Goal: Check status: Check status

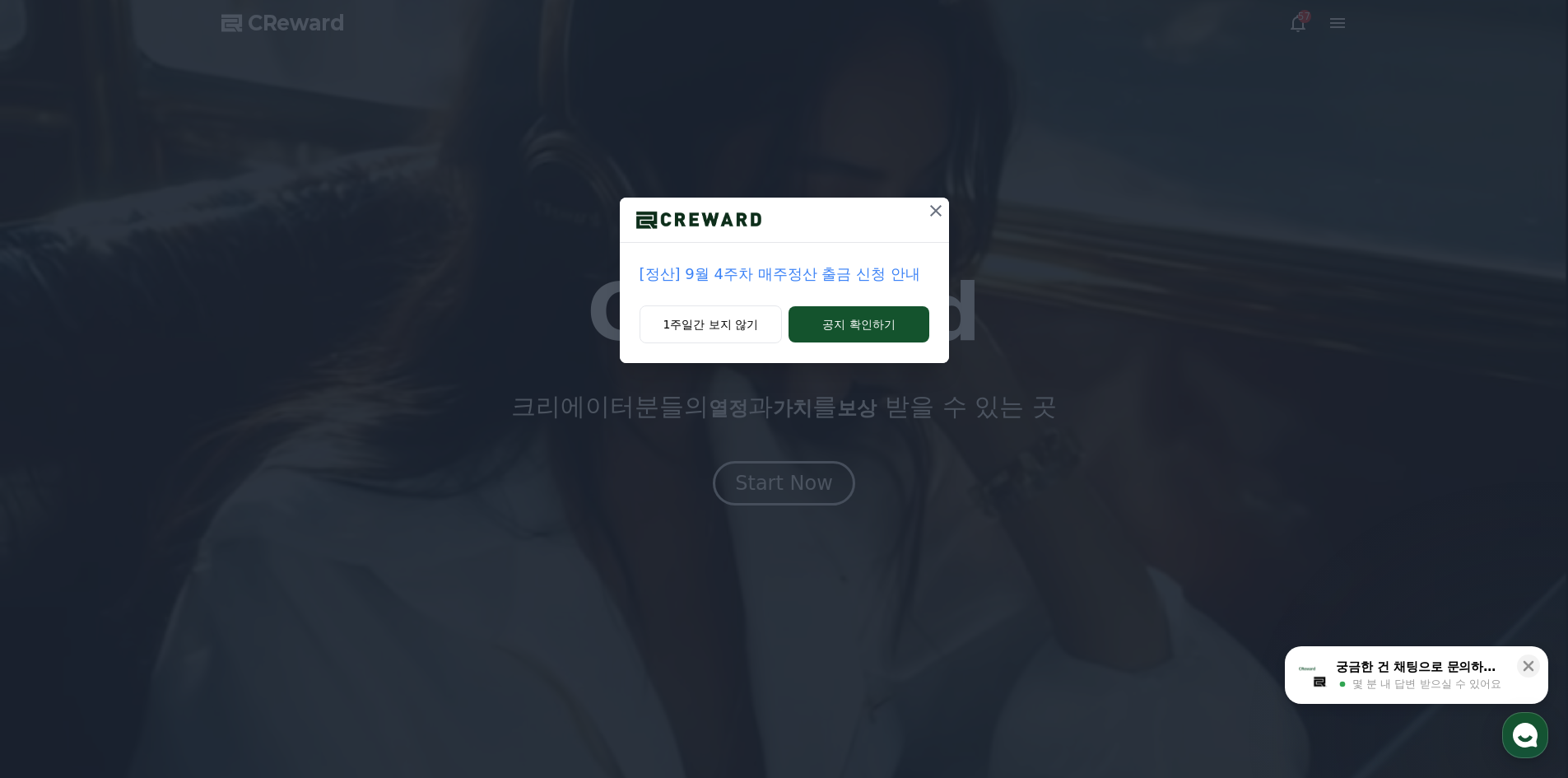
click at [937, 209] on icon at bounding box center [936, 211] width 12 height 11
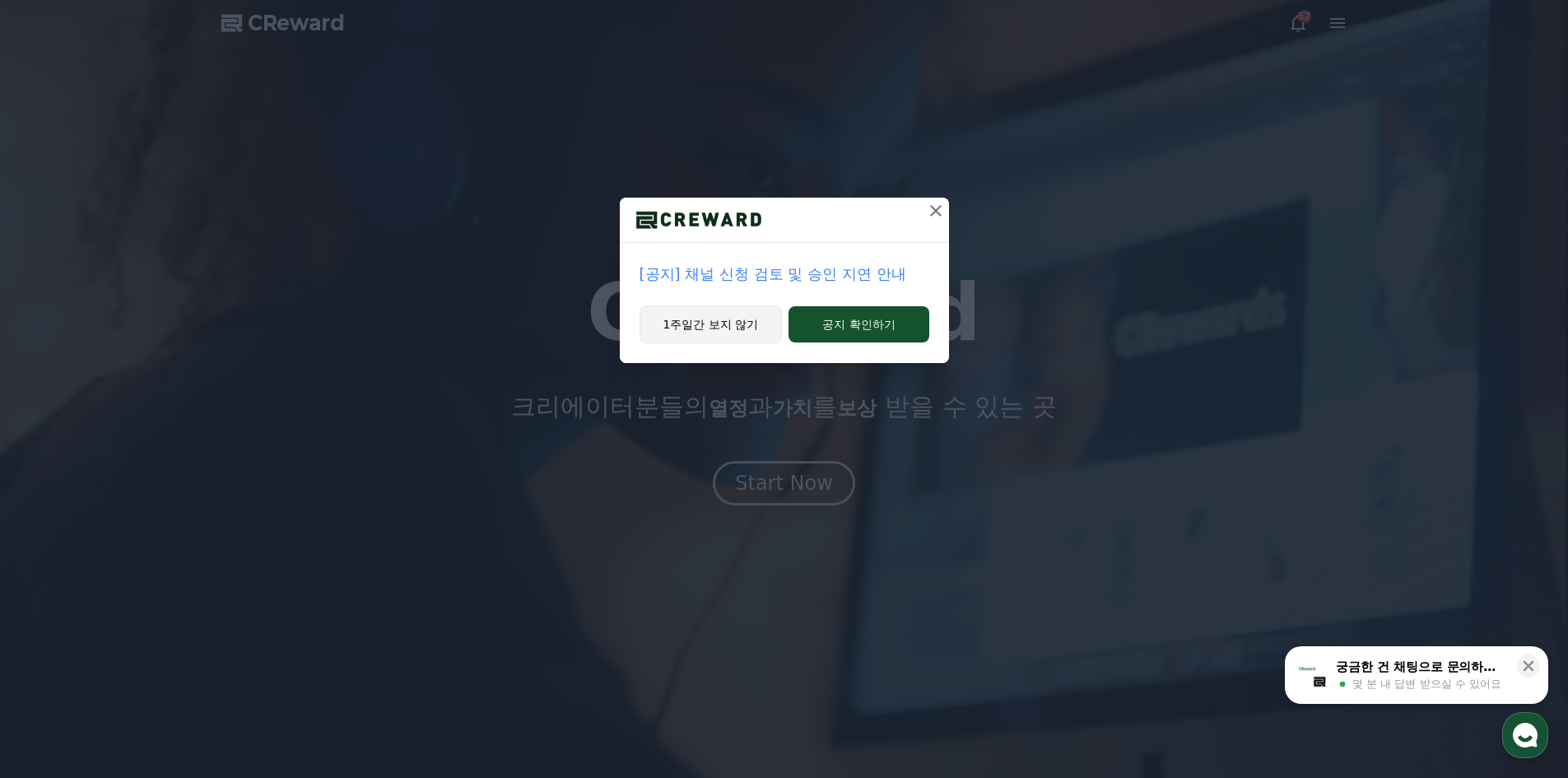
click at [715, 333] on button "1주일간 보지 않기" at bounding box center [710, 325] width 143 height 38
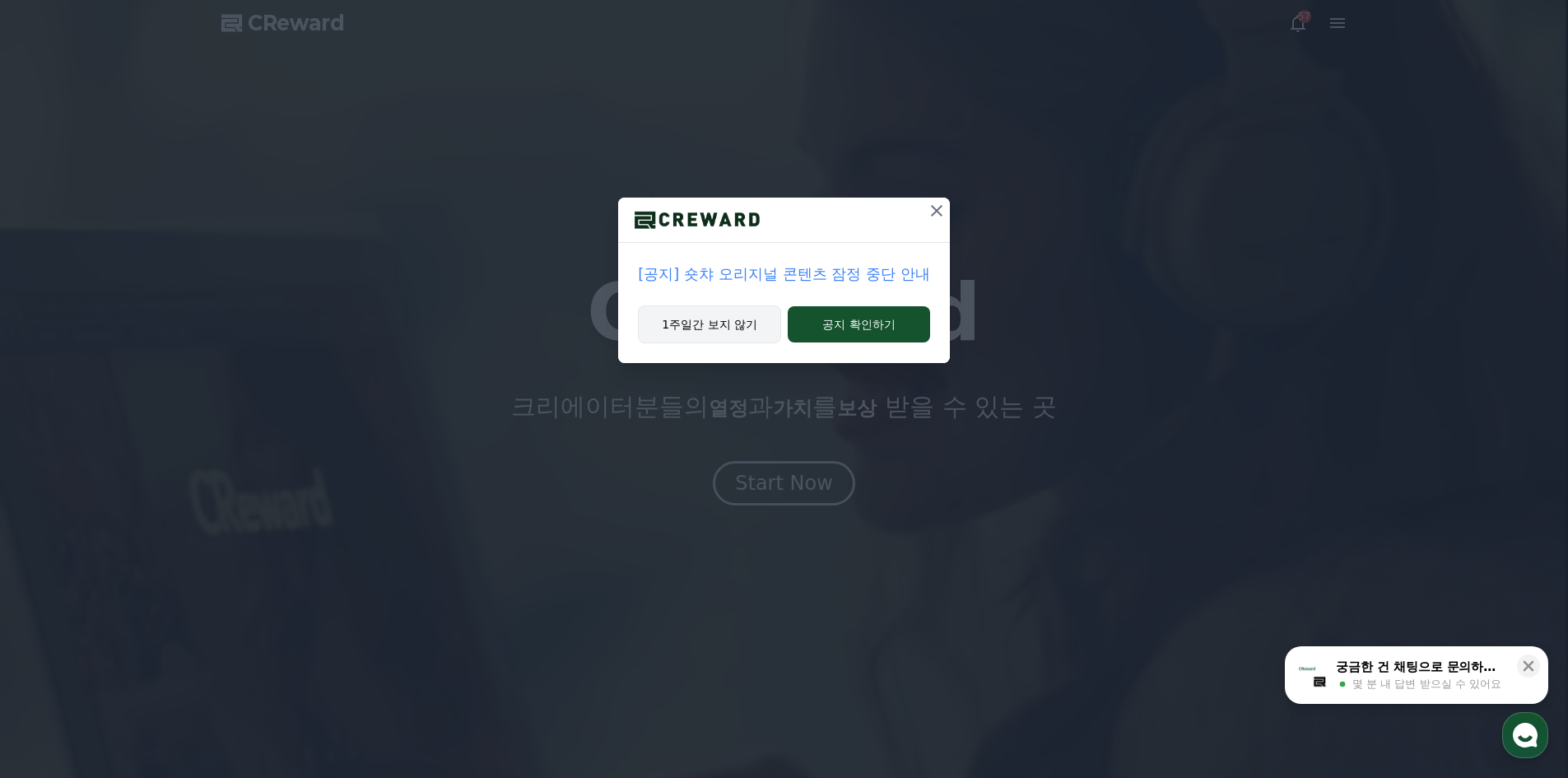
click at [687, 331] on button "1주일간 보지 않기" at bounding box center [709, 325] width 143 height 38
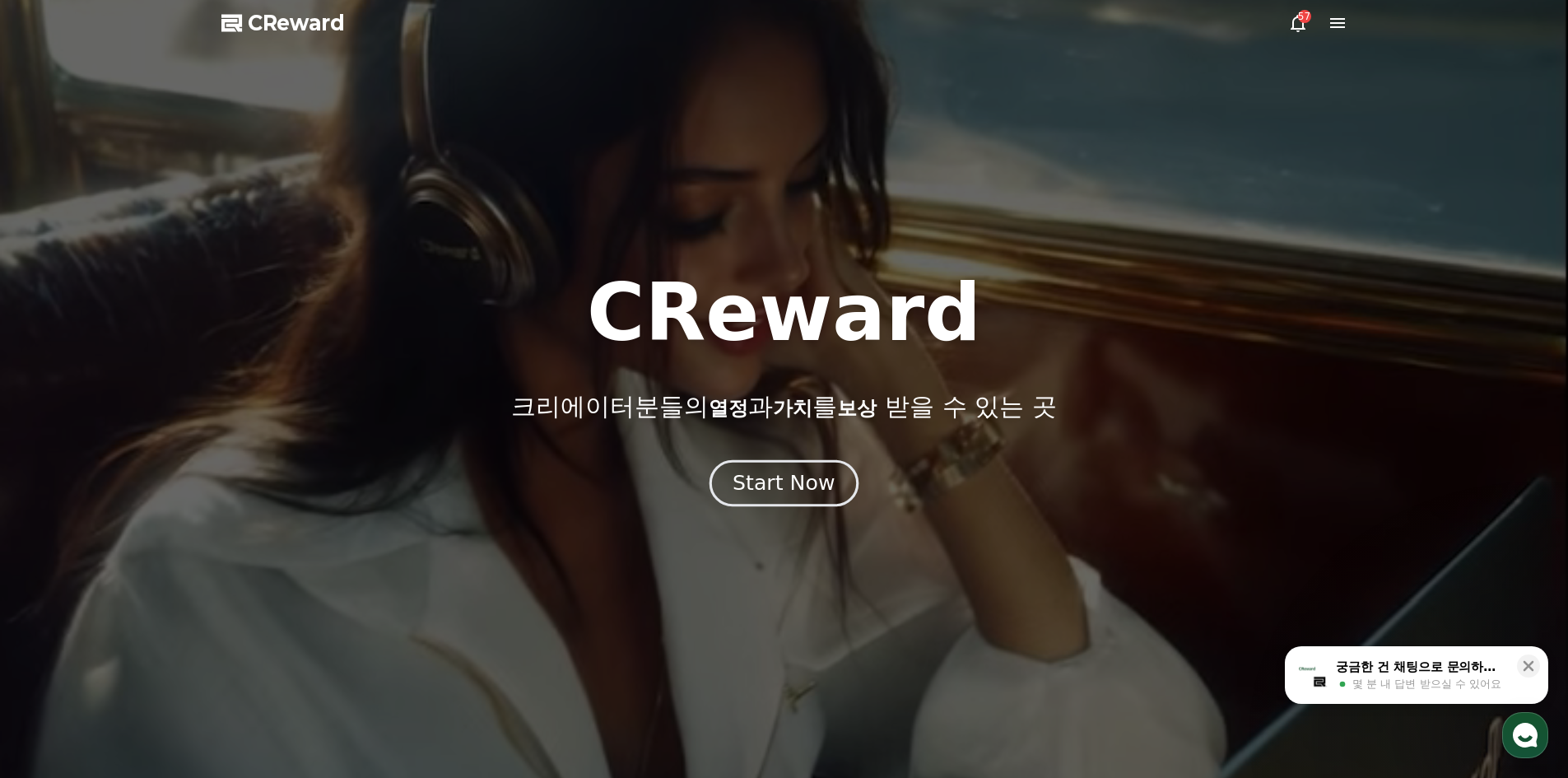
click at [796, 492] on div "Start Now" at bounding box center [783, 483] width 103 height 28
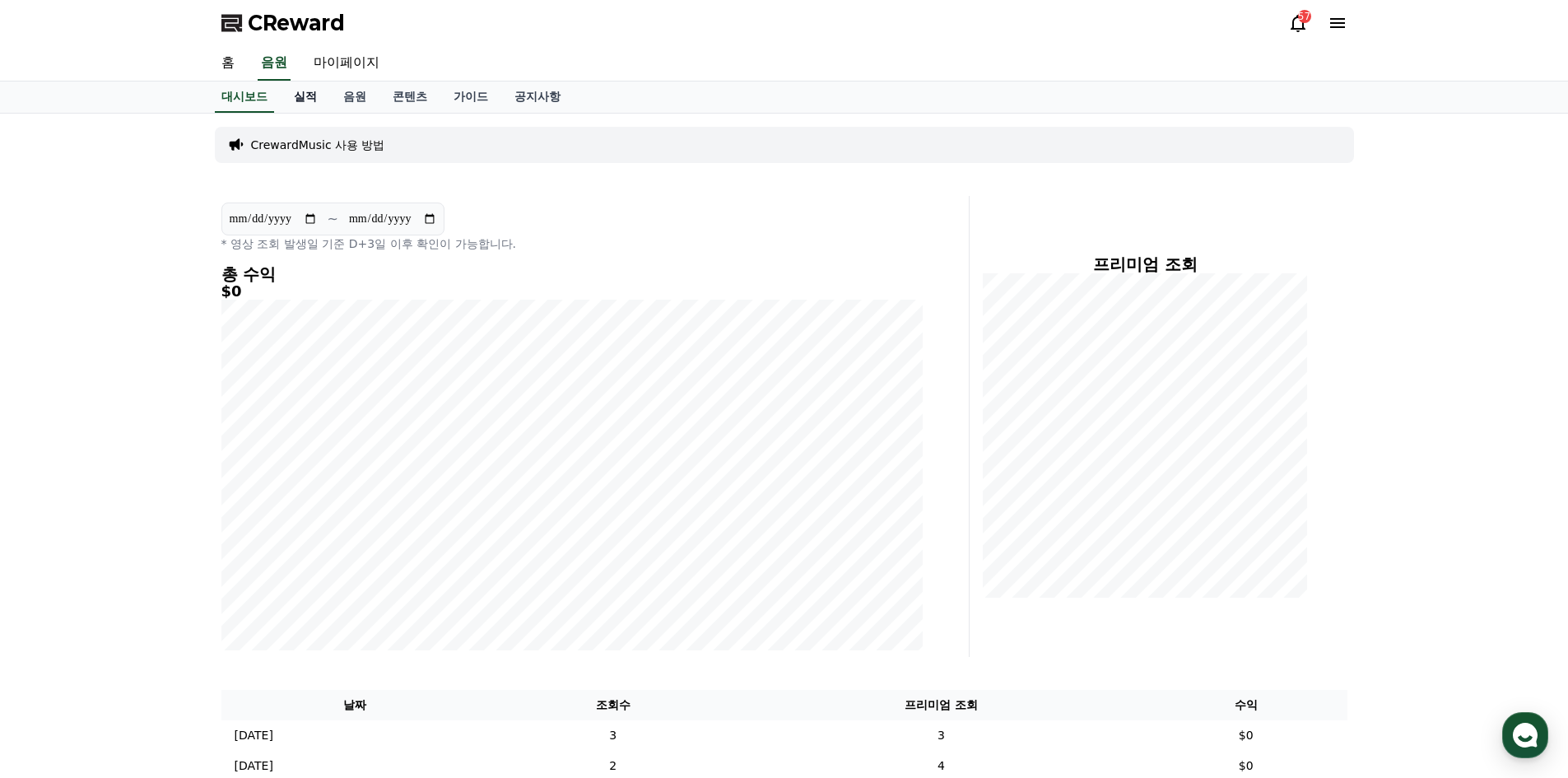
click at [301, 96] on link "실적" at bounding box center [306, 97] width 50 height 32
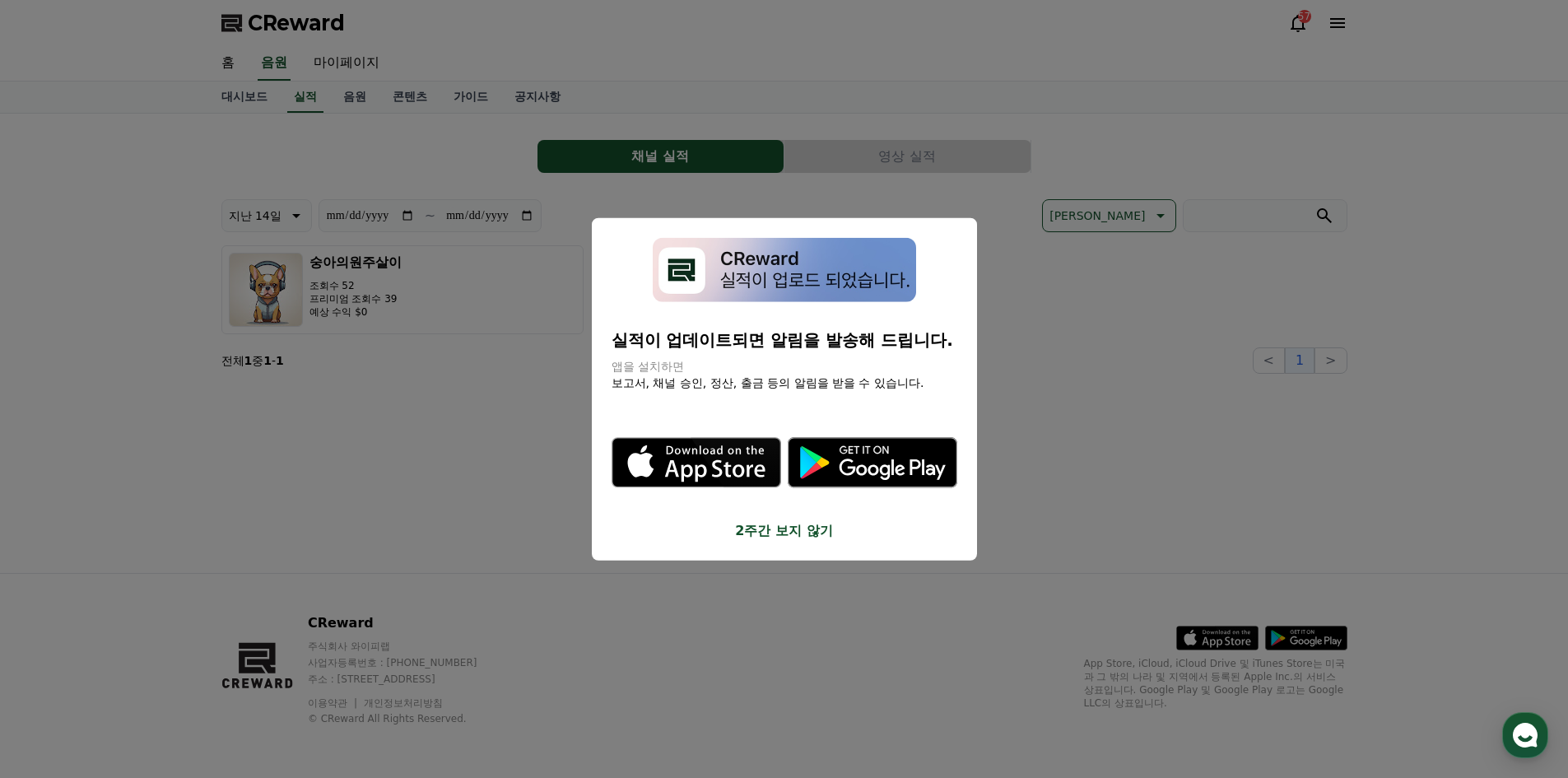
click at [772, 531] on button "2주간 보지 않기" at bounding box center [784, 531] width 346 height 20
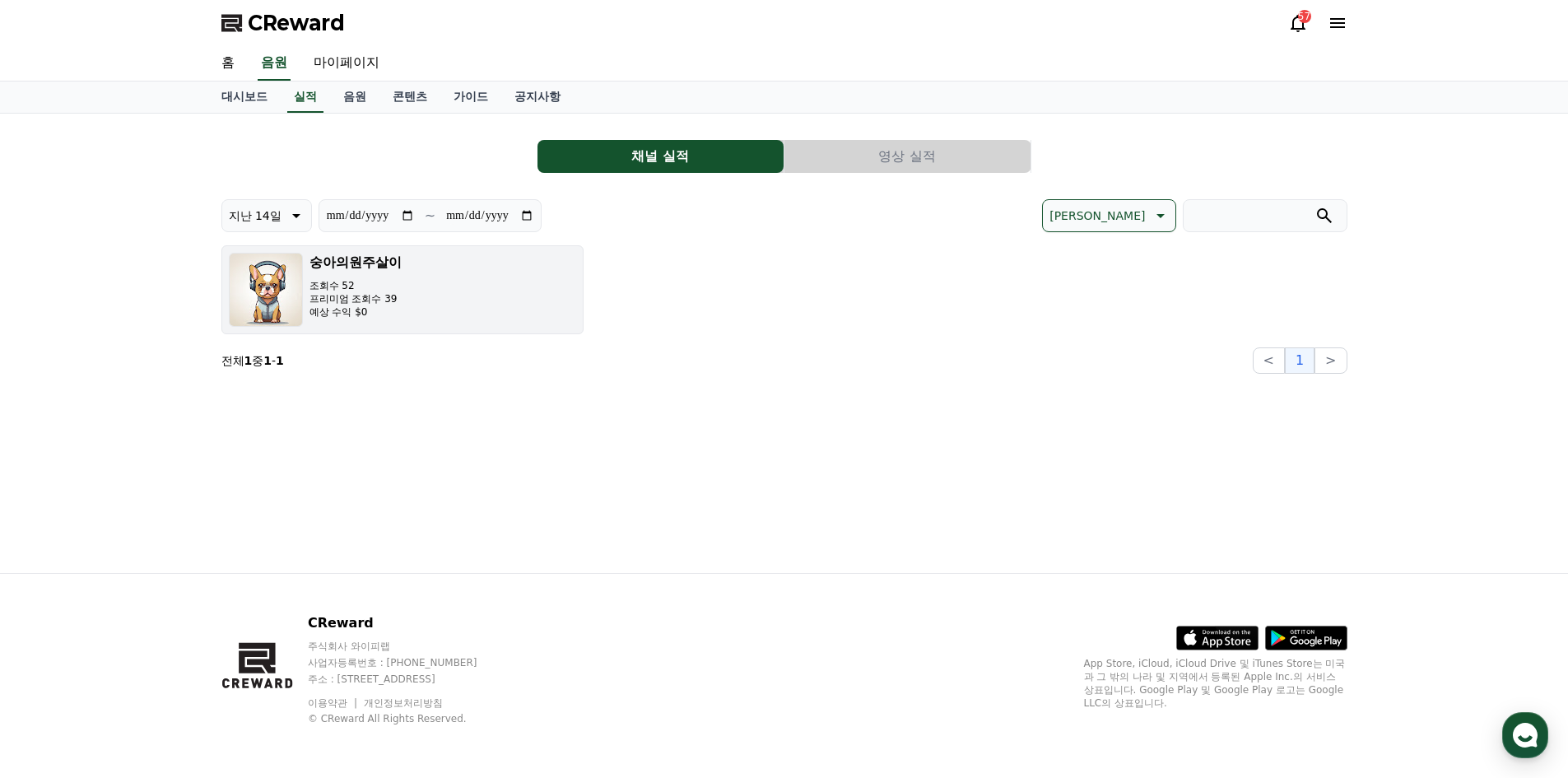
click at [383, 285] on p "조회수 52" at bounding box center [356, 286] width 92 height 13
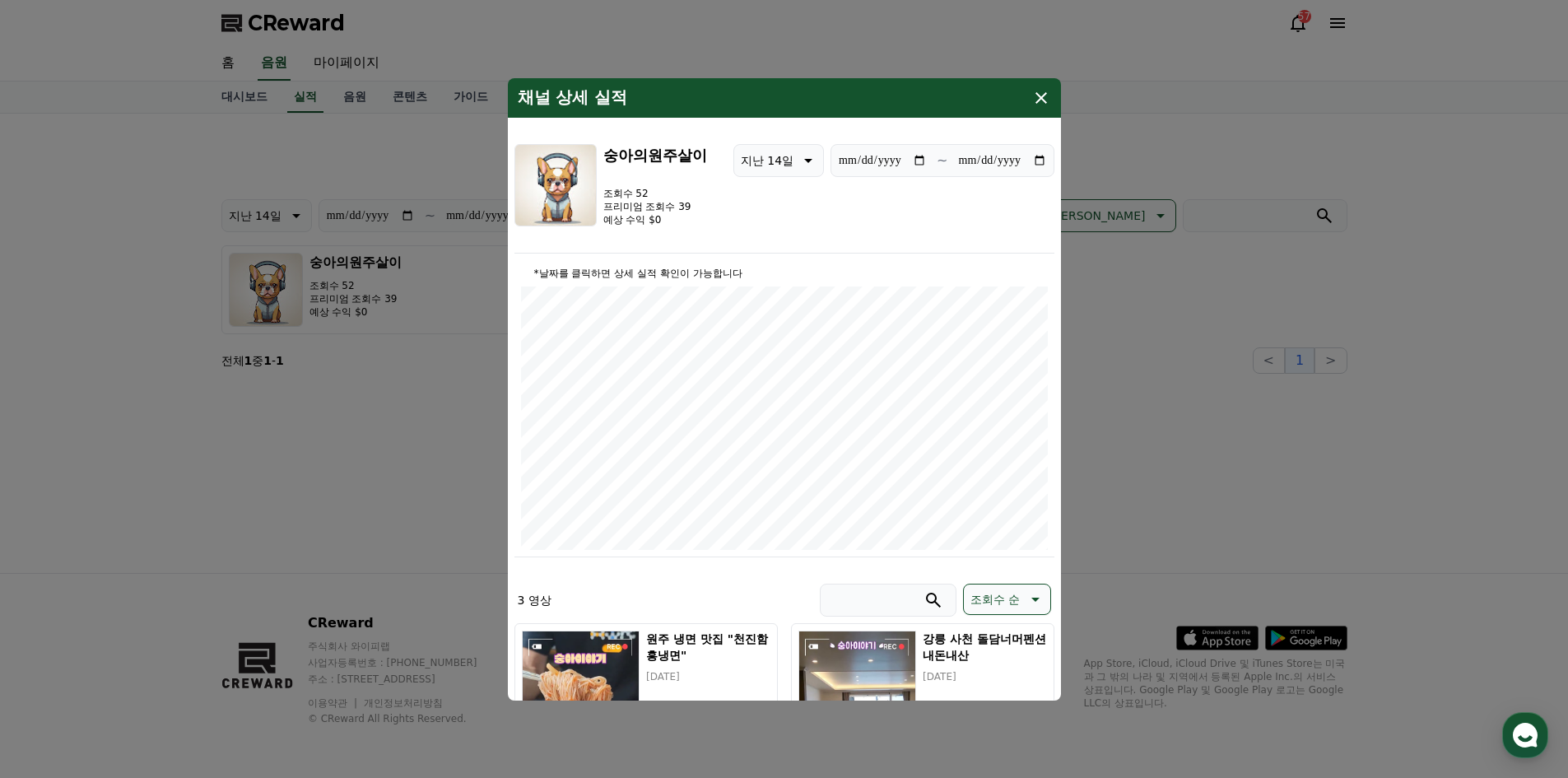
click at [1044, 92] on icon "modal" at bounding box center [1041, 98] width 20 height 20
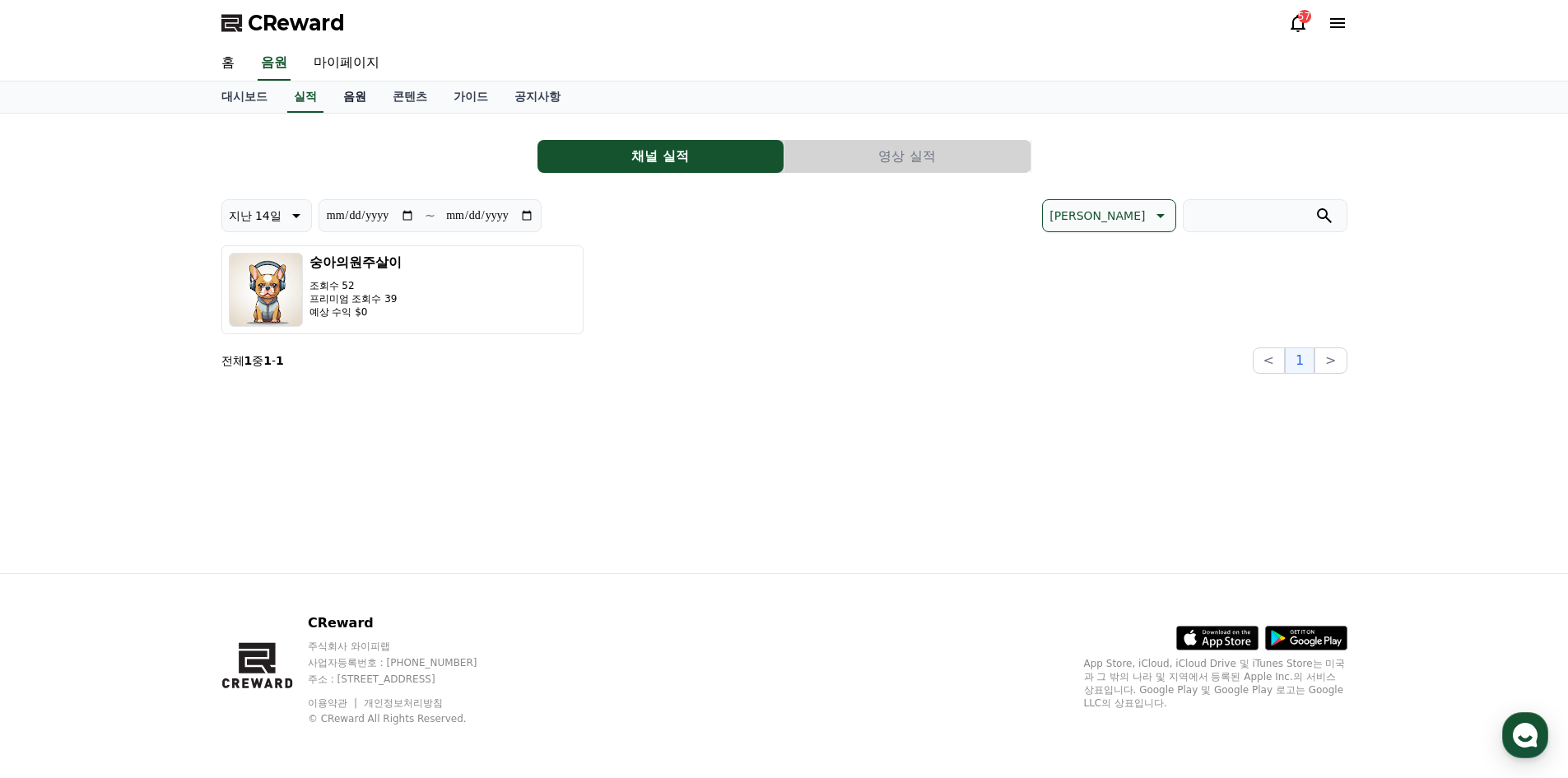
click at [350, 104] on link "음원" at bounding box center [355, 97] width 50 height 32
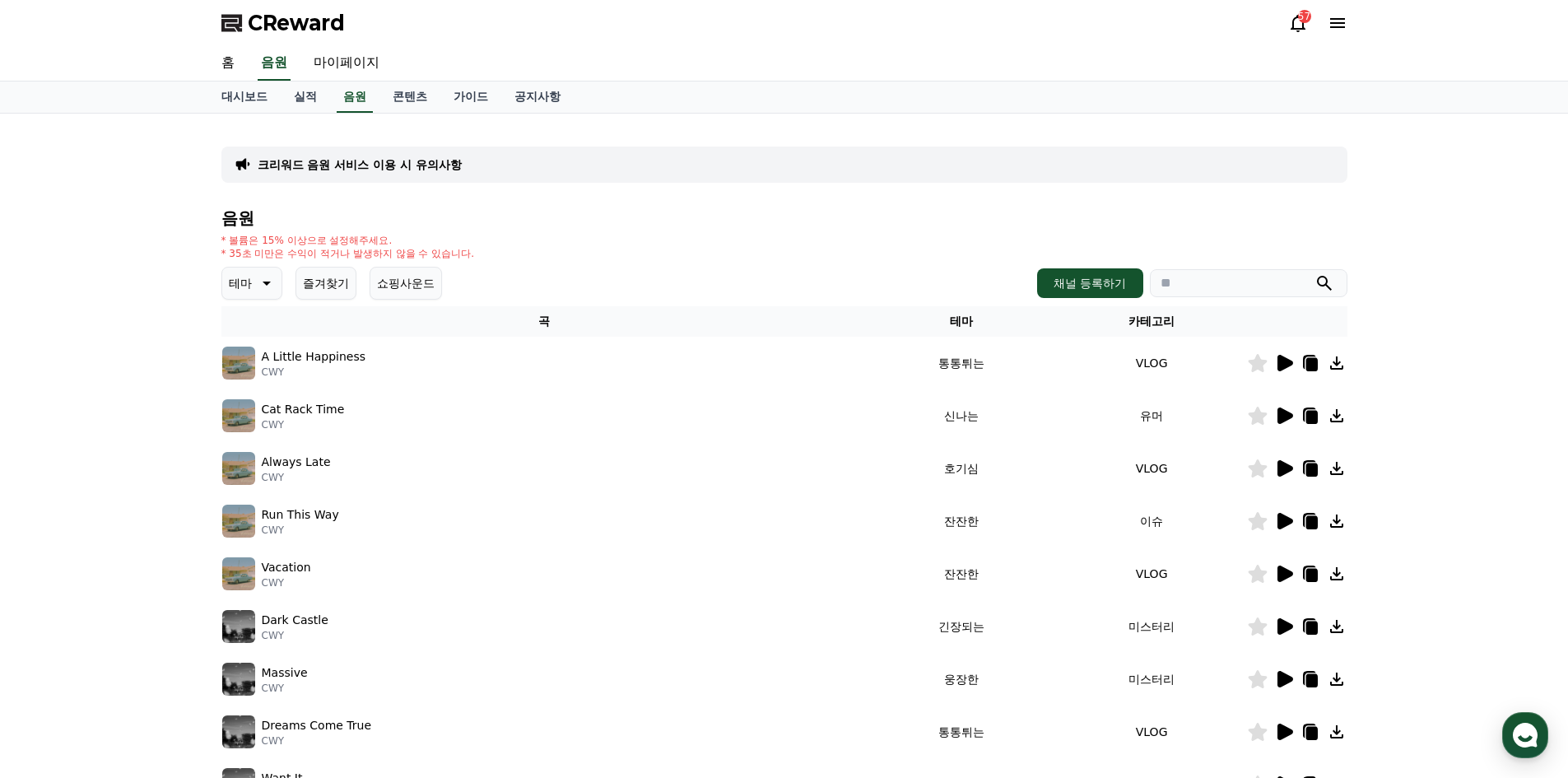
click at [1287, 360] on icon at bounding box center [1285, 362] width 15 height 16
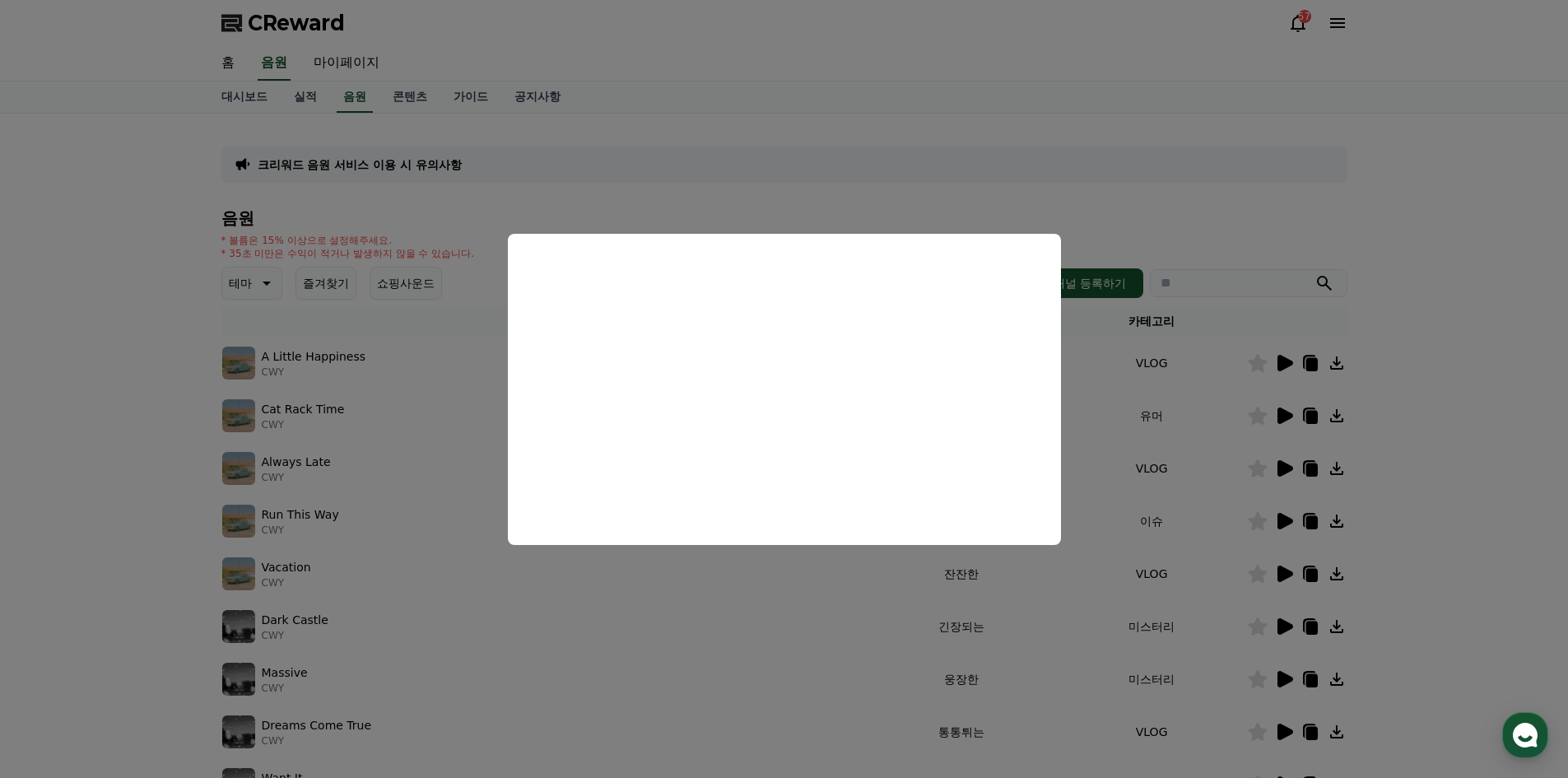
click at [1481, 357] on button "close modal" at bounding box center [784, 389] width 1568 height 778
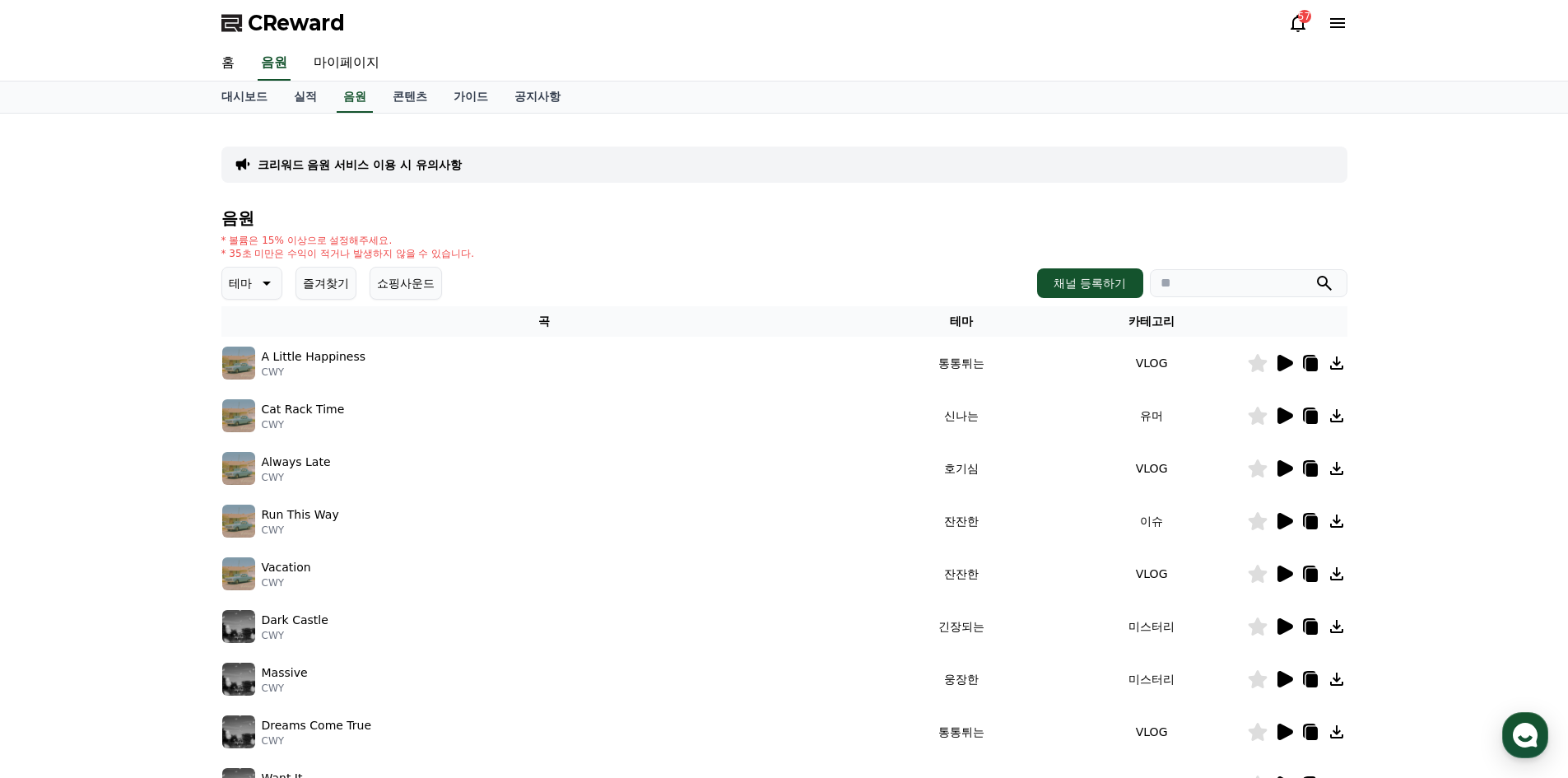
click at [1279, 409] on icon at bounding box center [1285, 415] width 15 height 16
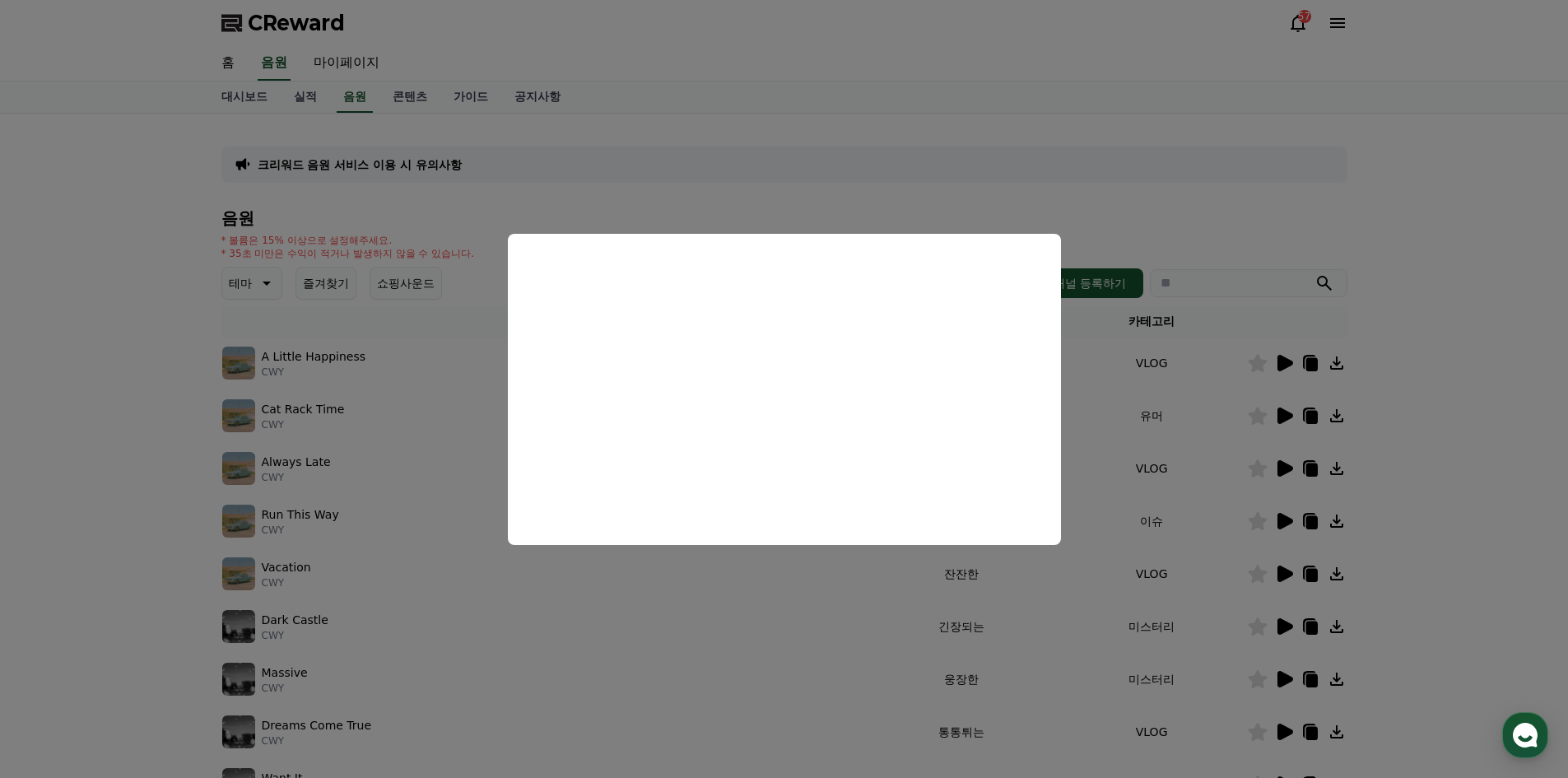
click at [1335, 411] on button "close modal" at bounding box center [784, 389] width 1568 height 778
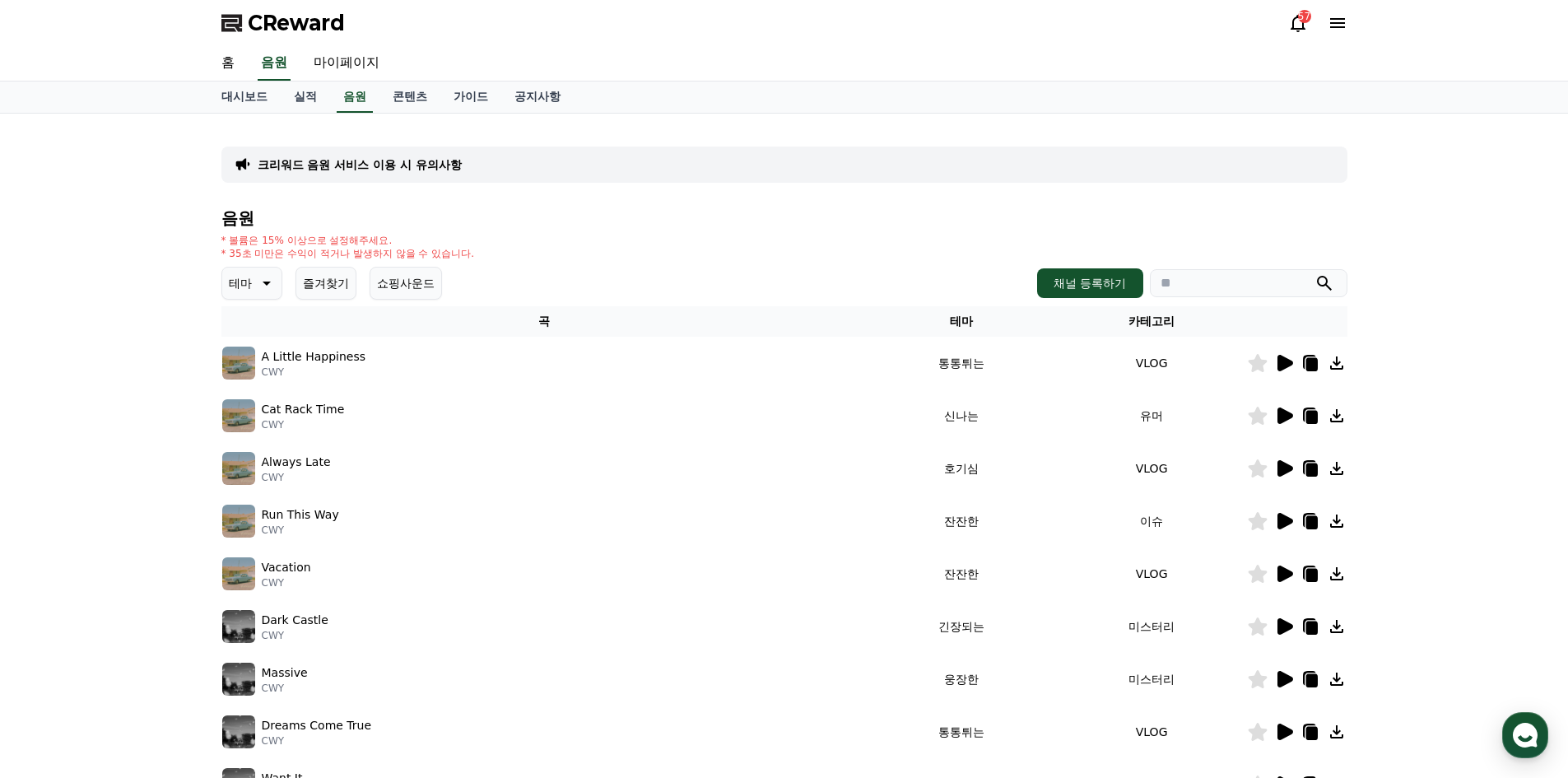
click at [1340, 417] on icon at bounding box center [1337, 415] width 20 height 20
